Goal: Information Seeking & Learning: Check status

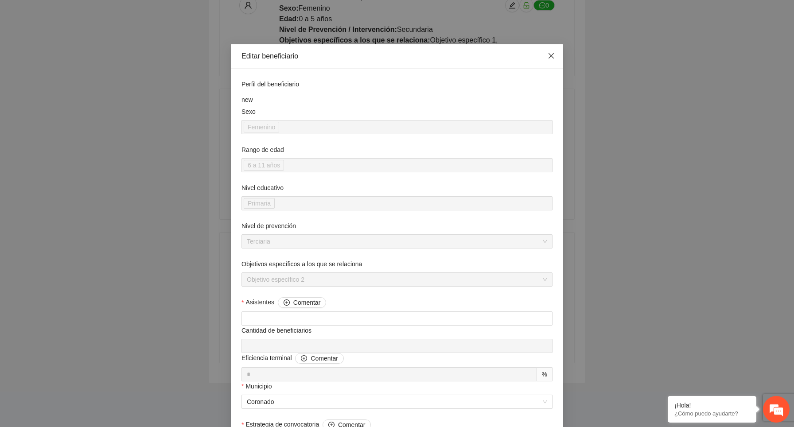
click at [550, 57] on icon "close" at bounding box center [550, 55] width 5 height 5
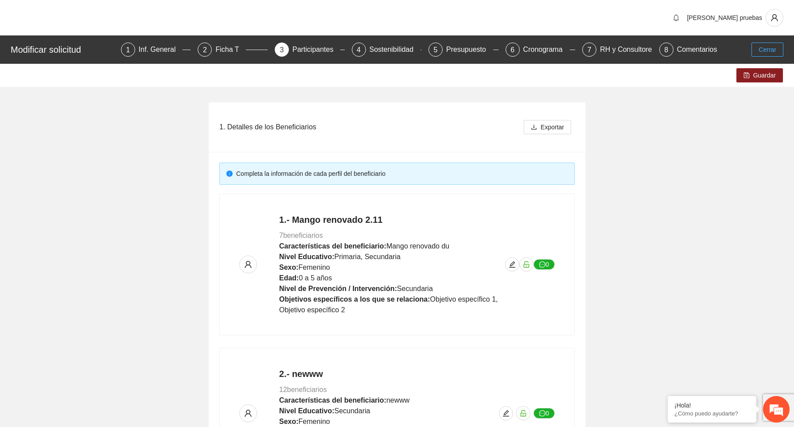
click at [781, 51] on button "Cerrar" at bounding box center [767, 50] width 32 height 14
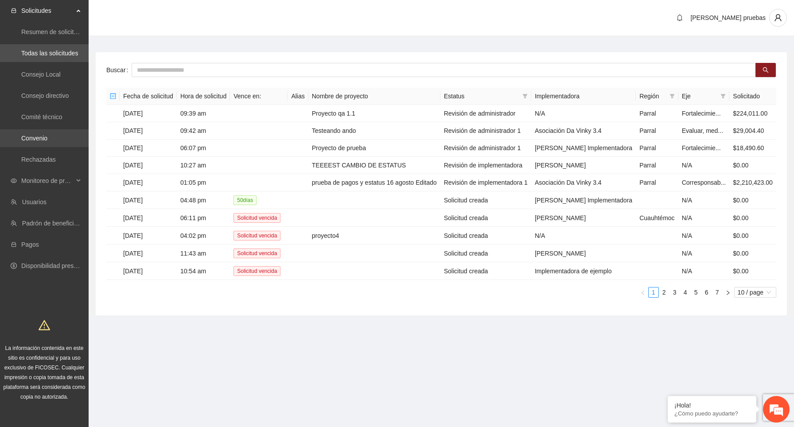
click at [47, 135] on link "Convenio" at bounding box center [34, 138] width 26 height 7
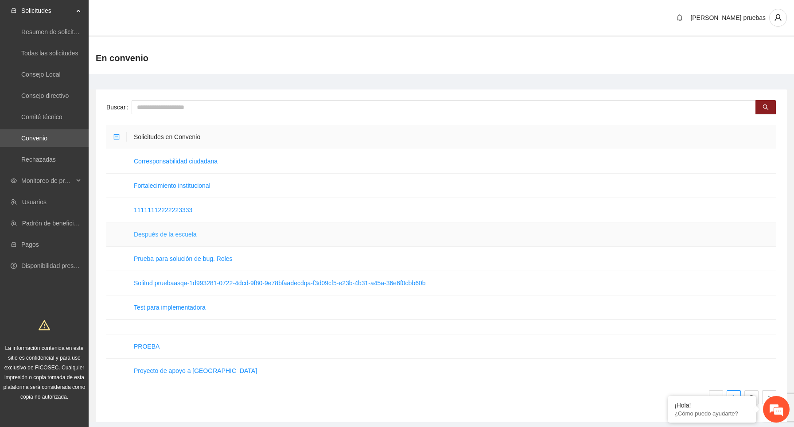
click at [149, 234] on link "Después de la escuela" at bounding box center [165, 234] width 63 height 7
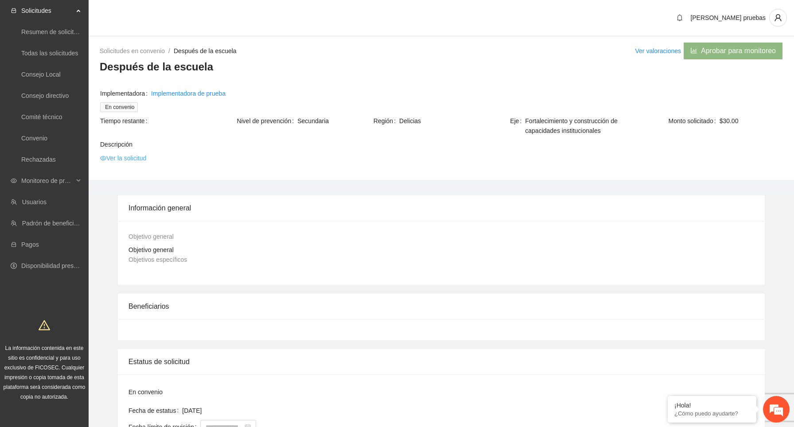
click at [136, 160] on link "Ver la solicitud" at bounding box center [123, 158] width 46 height 10
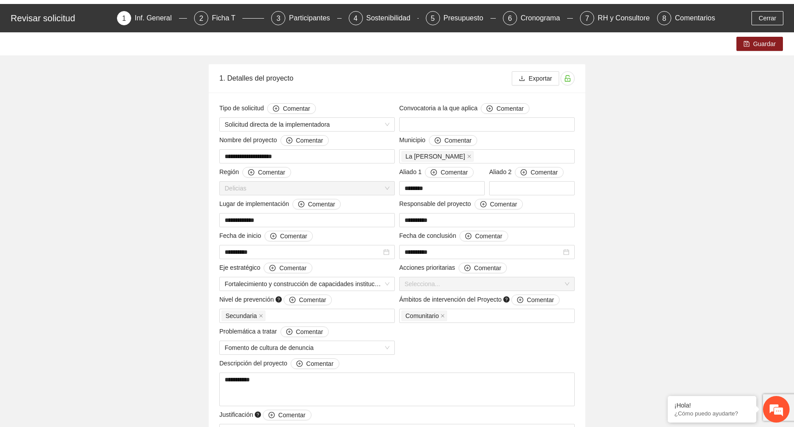
scroll to position [33, 0]
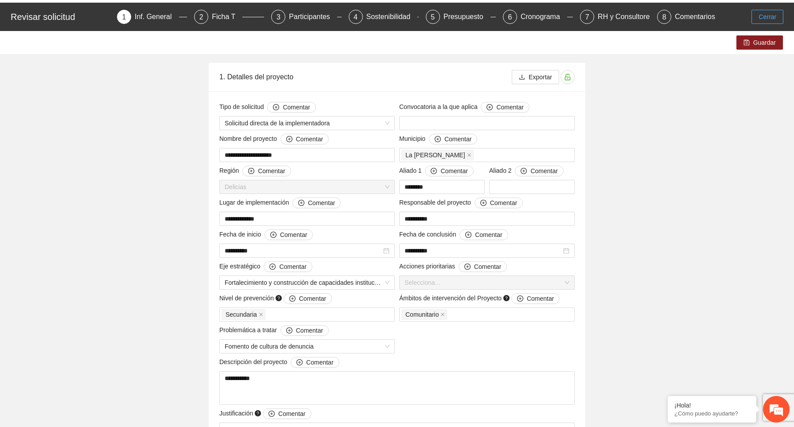
click at [762, 19] on span "Cerrar" at bounding box center [767, 17] width 18 height 10
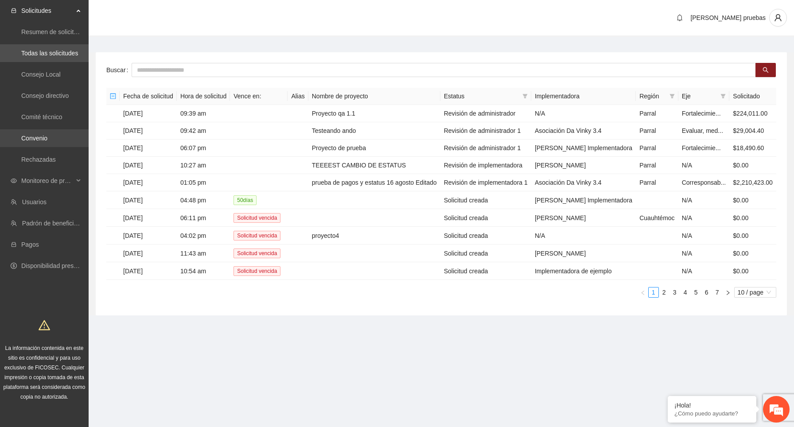
click at [43, 139] on link "Convenio" at bounding box center [34, 138] width 26 height 7
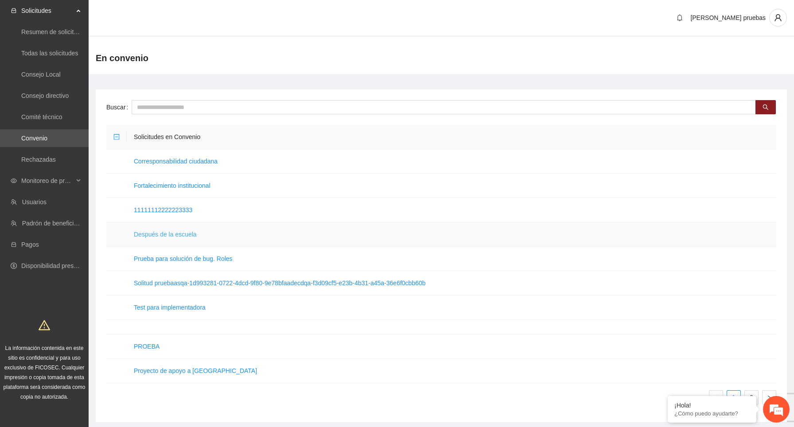
click at [192, 233] on link "Después de la escuela" at bounding box center [165, 234] width 63 height 7
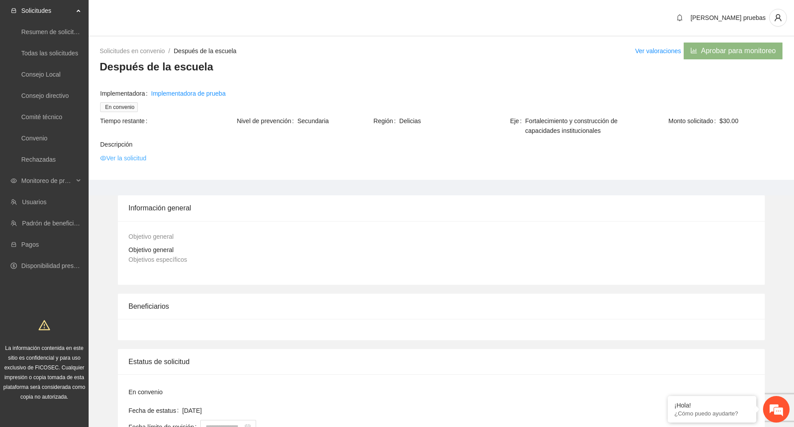
click at [136, 156] on link "Ver la solicitud" at bounding box center [123, 158] width 46 height 10
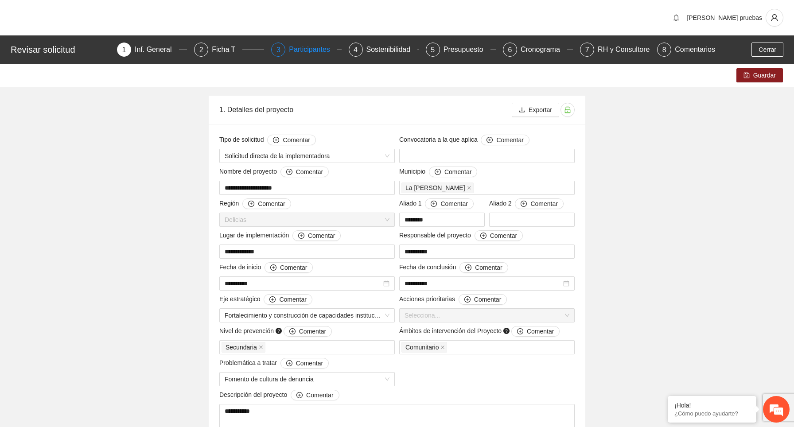
click at [316, 48] on div "Participantes" at bounding box center [313, 50] width 48 height 14
click at [763, 51] on span "Cerrar" at bounding box center [767, 50] width 18 height 10
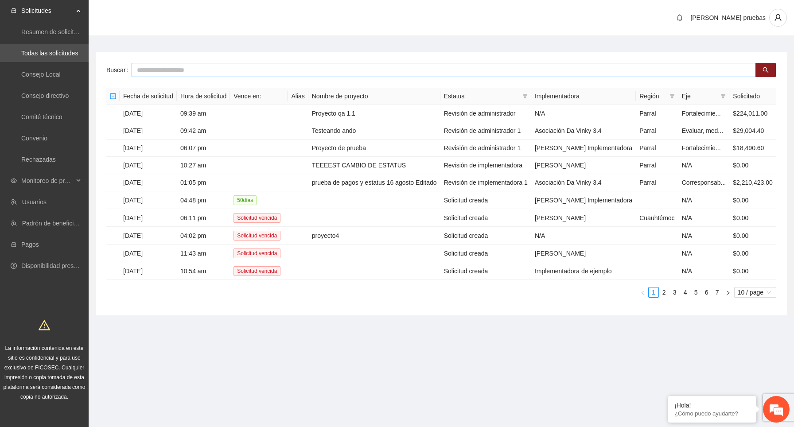
click at [466, 64] on input "text" at bounding box center [444, 70] width 624 height 14
type input "*****"
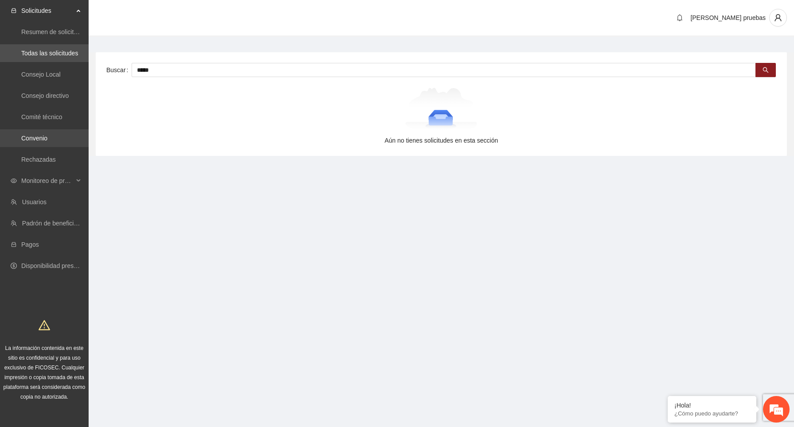
click at [47, 136] on link "Convenio" at bounding box center [34, 138] width 26 height 7
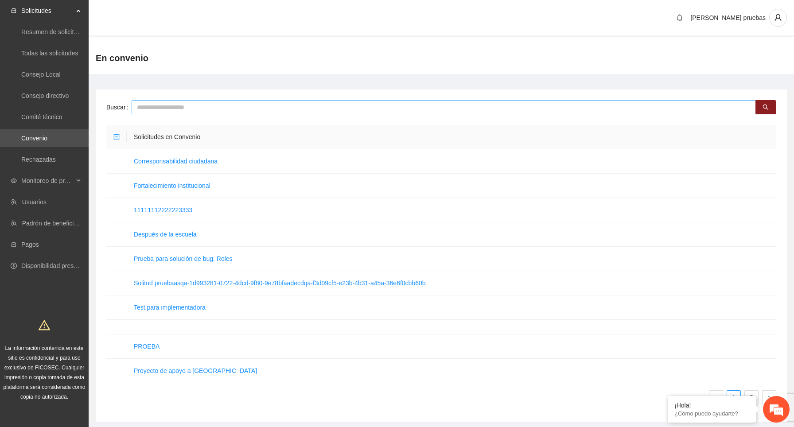
click at [168, 104] on input "text" at bounding box center [444, 107] width 624 height 14
type input "*****"
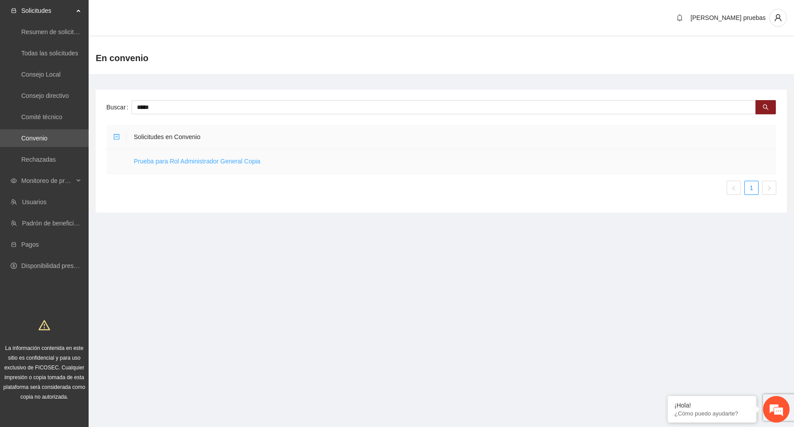
click at [221, 161] on link "Prueba para Rol Administrador General Copia" at bounding box center [197, 161] width 127 height 7
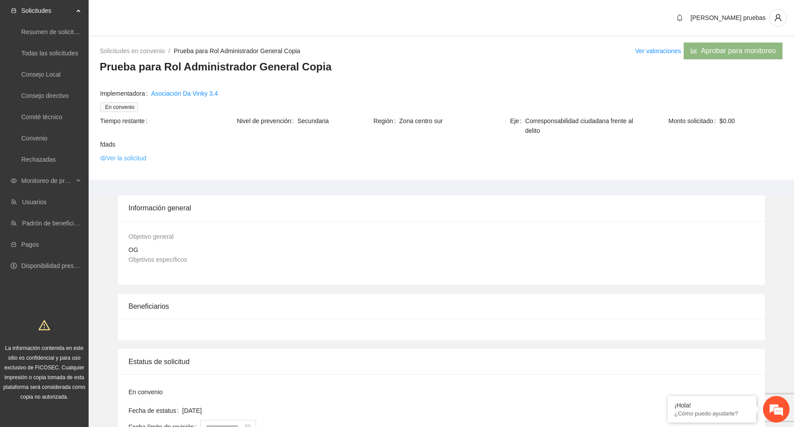
click at [131, 158] on link "Ver la solicitud" at bounding box center [123, 158] width 46 height 10
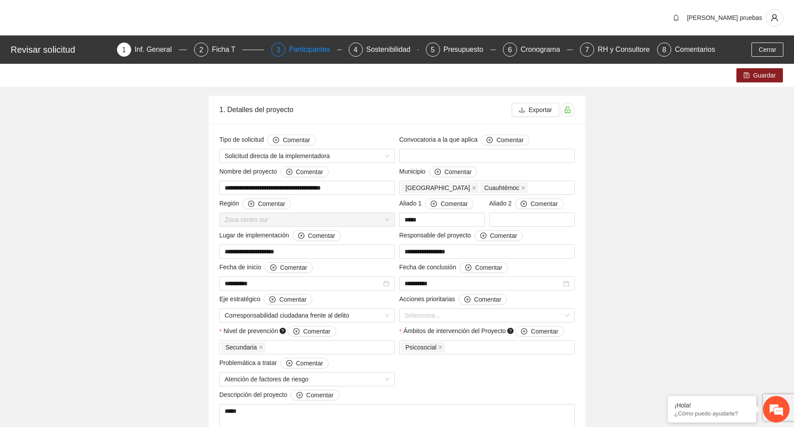
click at [294, 53] on div "Participantes" at bounding box center [313, 50] width 48 height 14
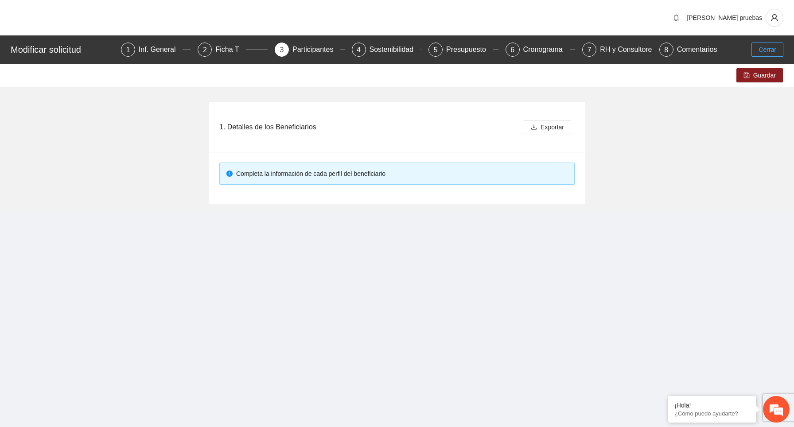
click at [773, 50] on span "Cerrar" at bounding box center [767, 50] width 18 height 10
